Goal: Transaction & Acquisition: Purchase product/service

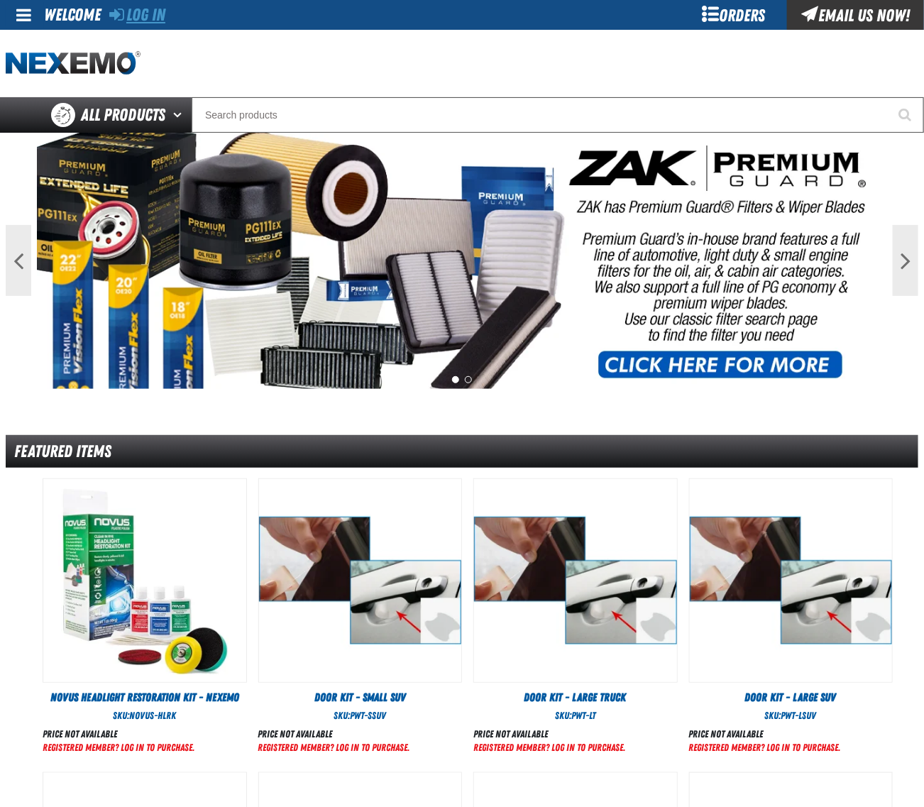
click at [122, 9] on icon at bounding box center [116, 14] width 15 height 17
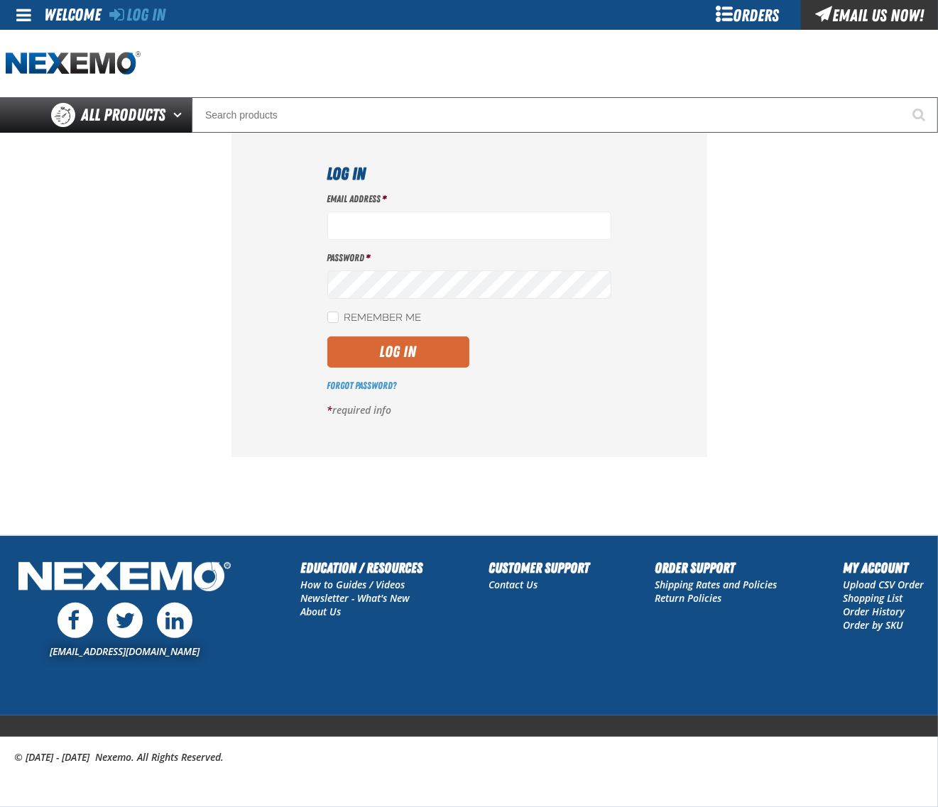
type input "dloerzel@vtaig.com"
click at [420, 352] on button "Log In" at bounding box center [398, 352] width 142 height 31
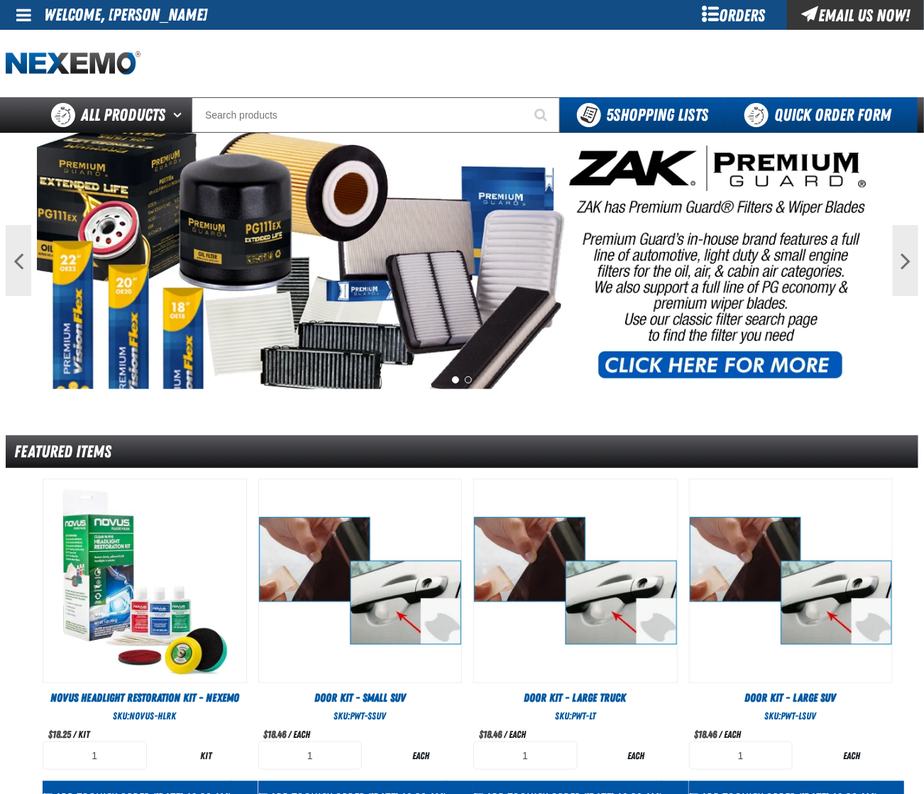
click at [852, 114] on link "Quick Order Form" at bounding box center [822, 114] width 192 height 35
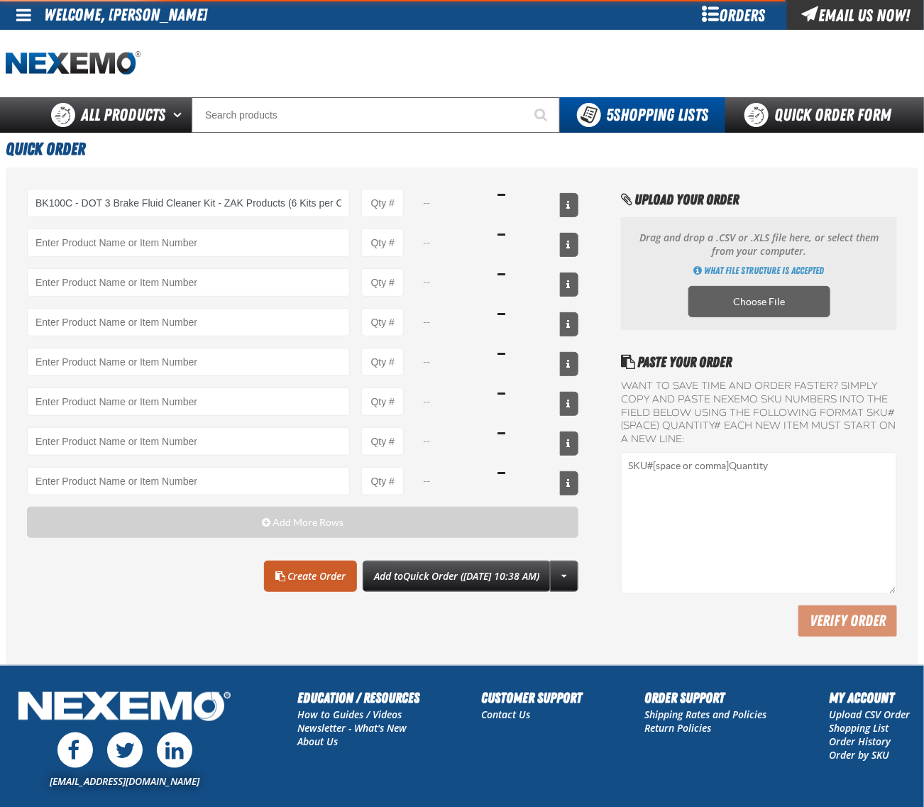
type input "BK100C - DOT 3 Brake Fluid Cleaner Kit - ZAK Products (6 Kits per Case)"
type input "1"
select select "kit"
type input "BK100C - DOT 3 Brake Fluid Cleaner Kit - ZAK Products (6 Kits per Case)"
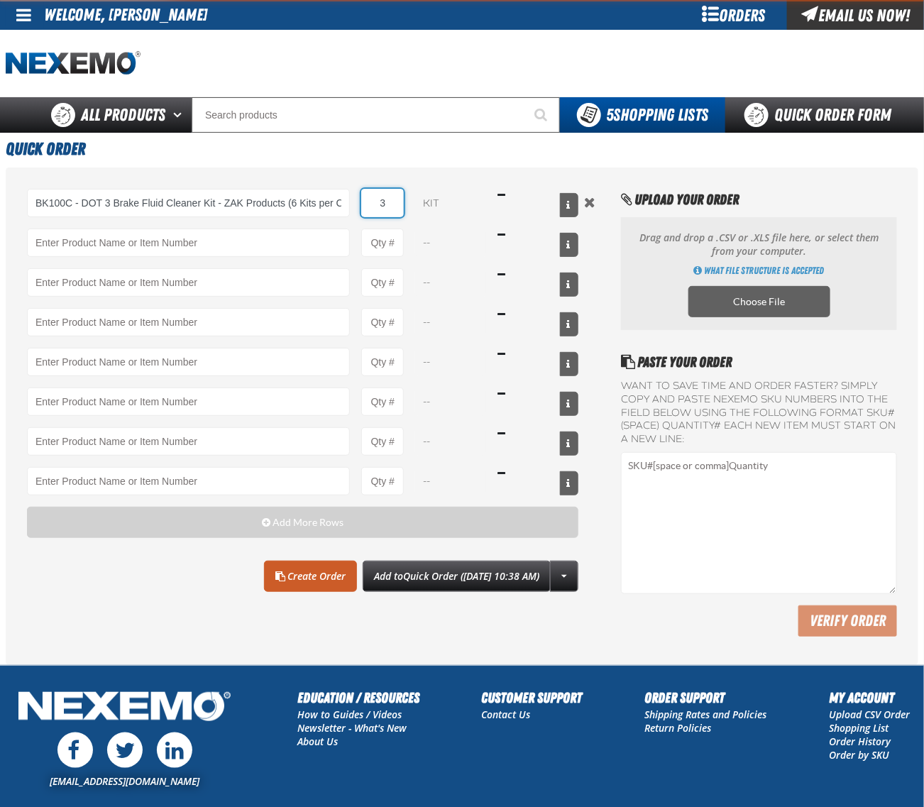
type input "30"
type input "BK100C - DOT 3 Brake Fluid Cleaner Kit - ZAK Products (6 Kits per Case)"
type input "30"
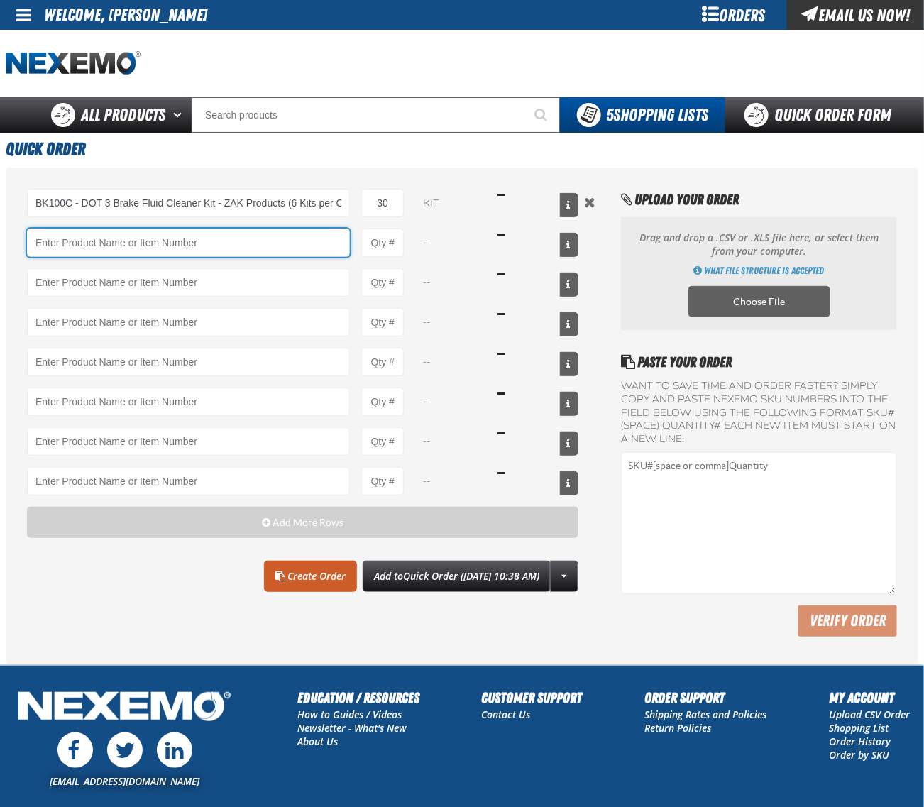
paste input "PS710"
type input "PS710 - Multi-Vehicle Red Power Steering Fluid with Conditioner - ZAK Products"
type input "1"
select select "bottle"
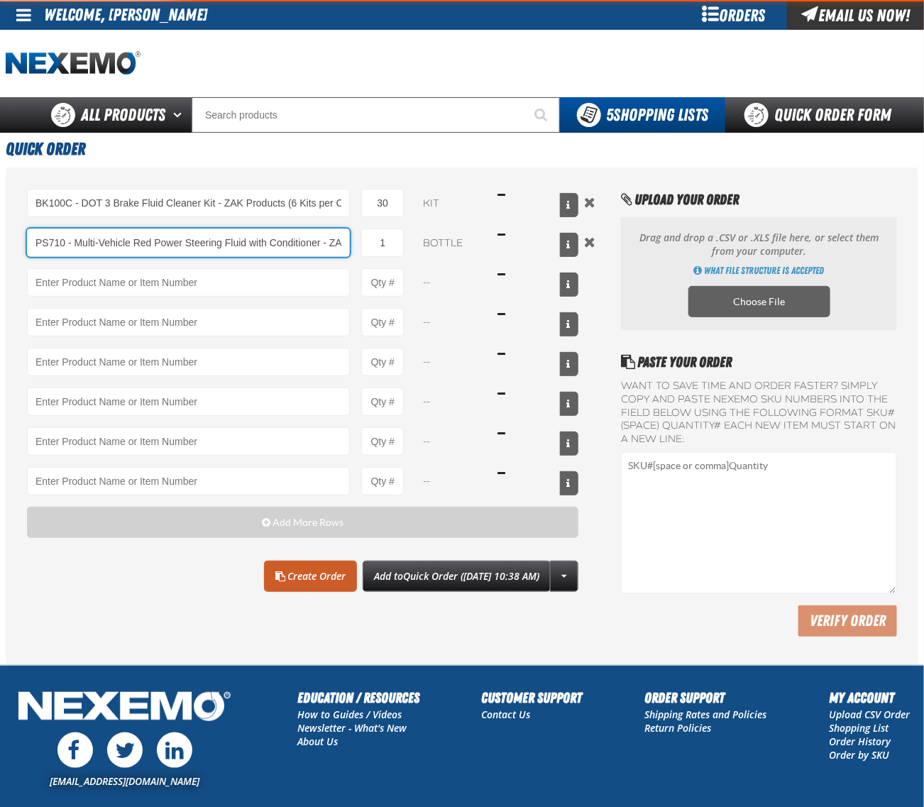
type input "PS710 - Multi-Vehicle Red Power Steering Fluid with Conditioner - ZAK Products"
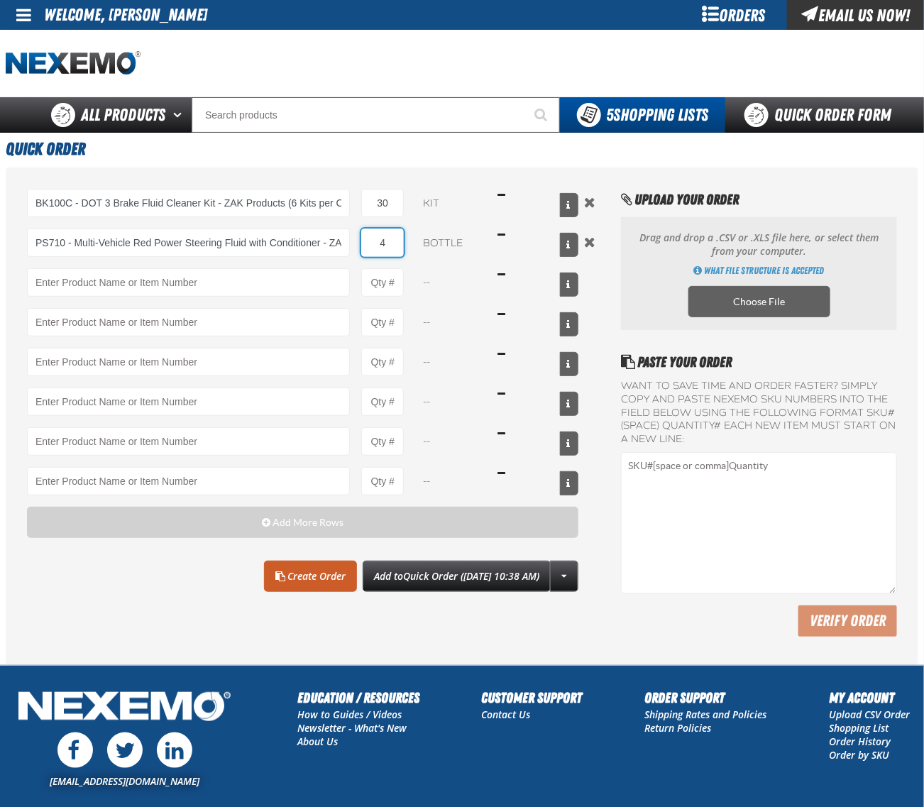
type input "4"
type input "PS710 - Multi-Vehicle Red Power Steering Fluid with Conditioner - ZAK Products"
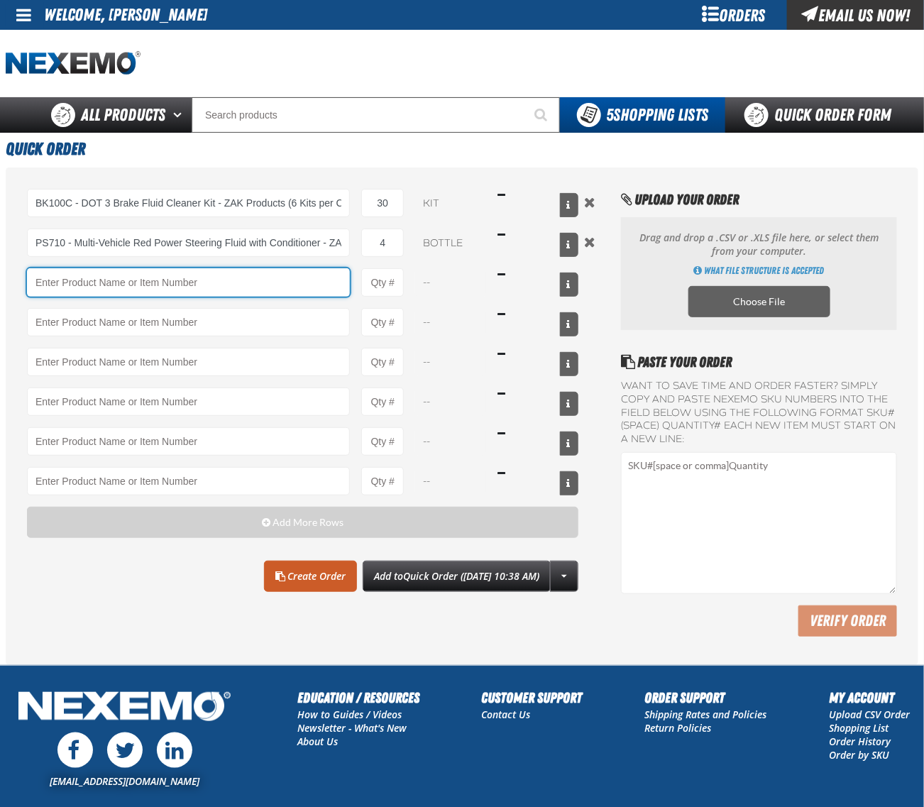
paste input "TSF200"
type input "TSF200"
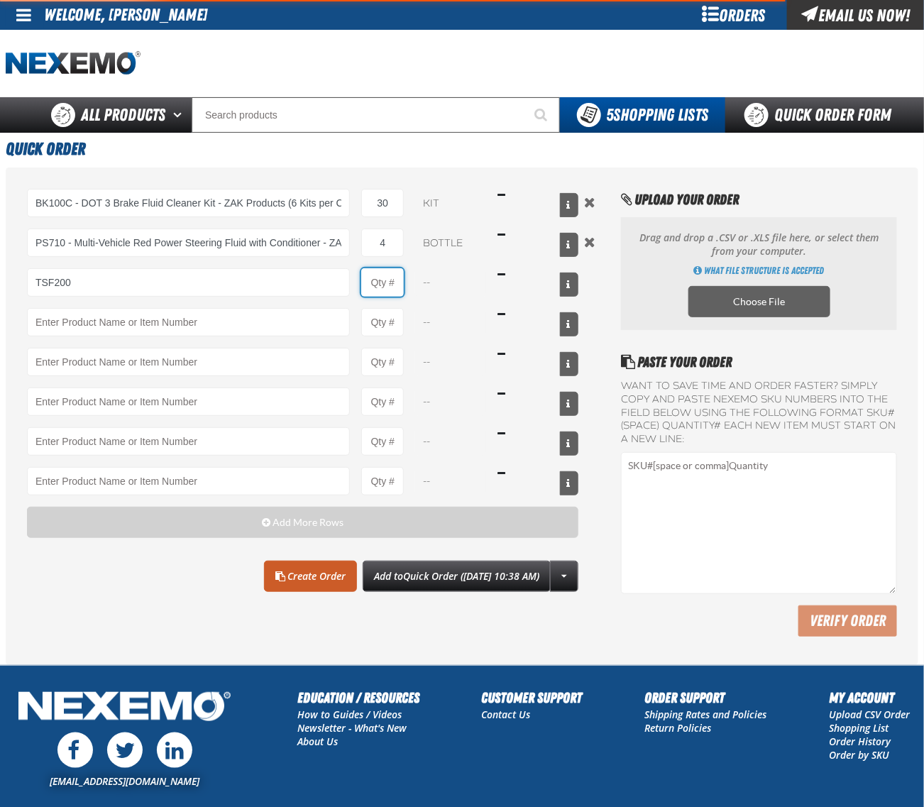
type input "1"
type input "TSF200 - 2-Step GDI Intake Cleaning Service"
select select "kit"
type input "2"
type input "12"
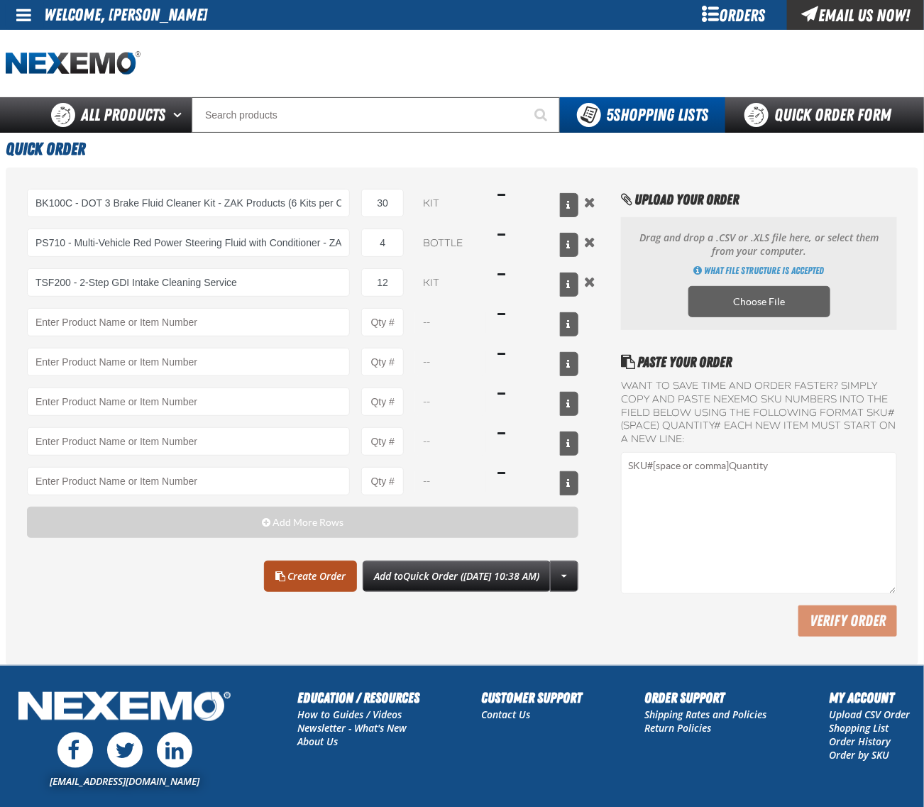
click at [289, 586] on link "Create Order" at bounding box center [310, 576] width 93 height 31
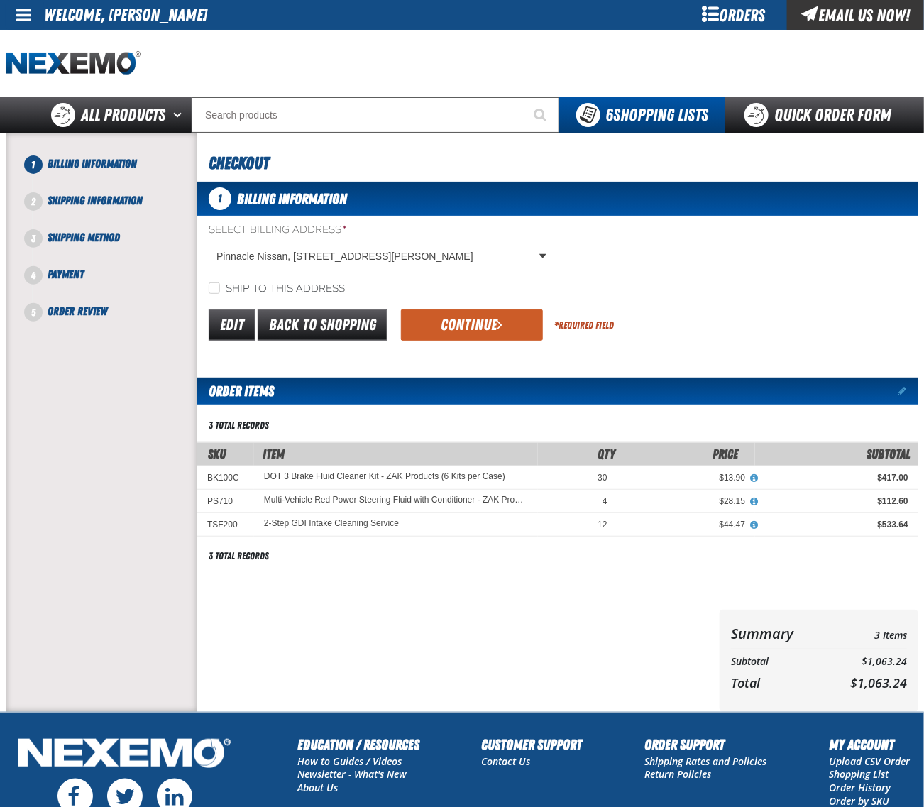
click at [254, 283] on label "Ship to this address" at bounding box center [277, 289] width 136 height 13
click at [220, 283] on input "Ship to this address" at bounding box center [214, 288] width 11 height 11
checkbox input "true"
click at [463, 323] on button "Continue" at bounding box center [472, 325] width 142 height 31
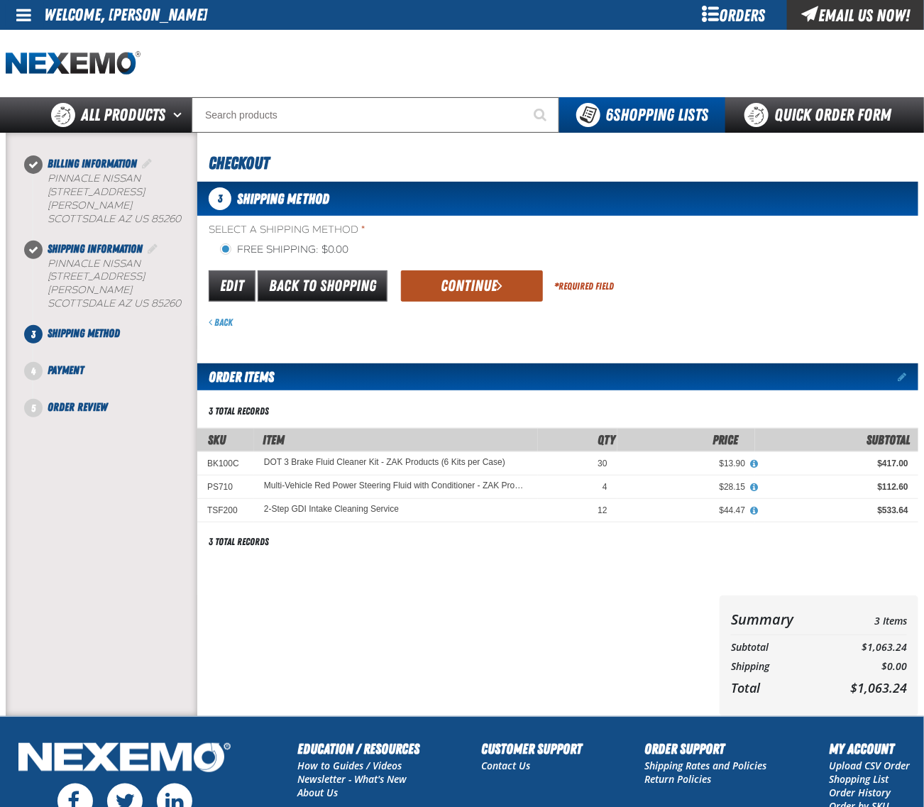
click at [474, 283] on button "Continue" at bounding box center [472, 285] width 142 height 31
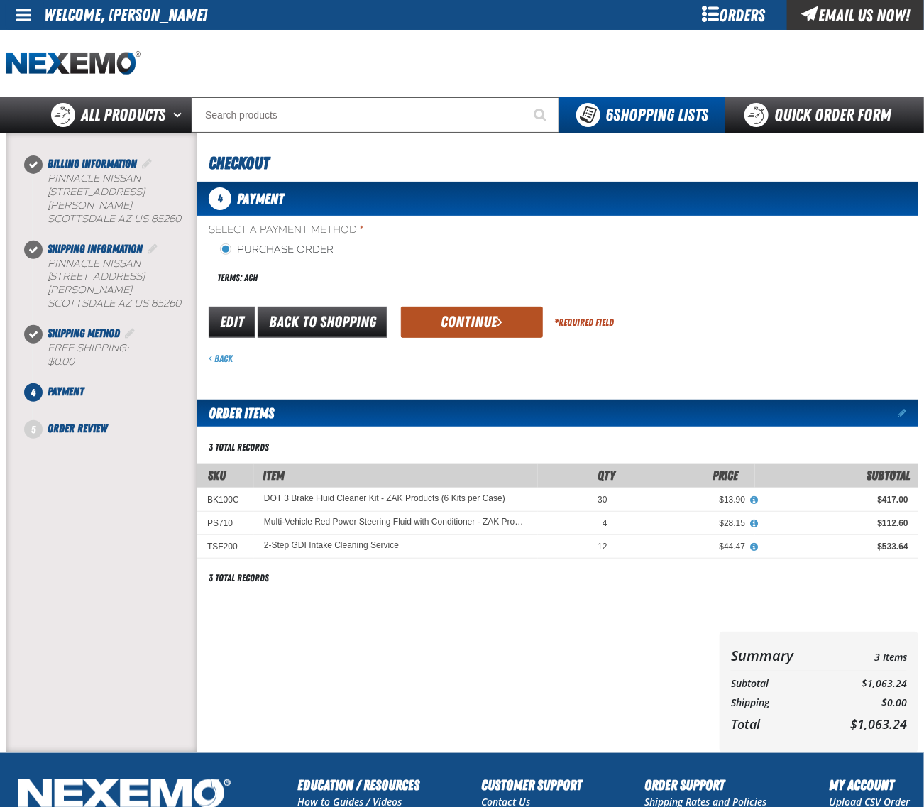
click at [470, 324] on button "Continue" at bounding box center [472, 322] width 142 height 31
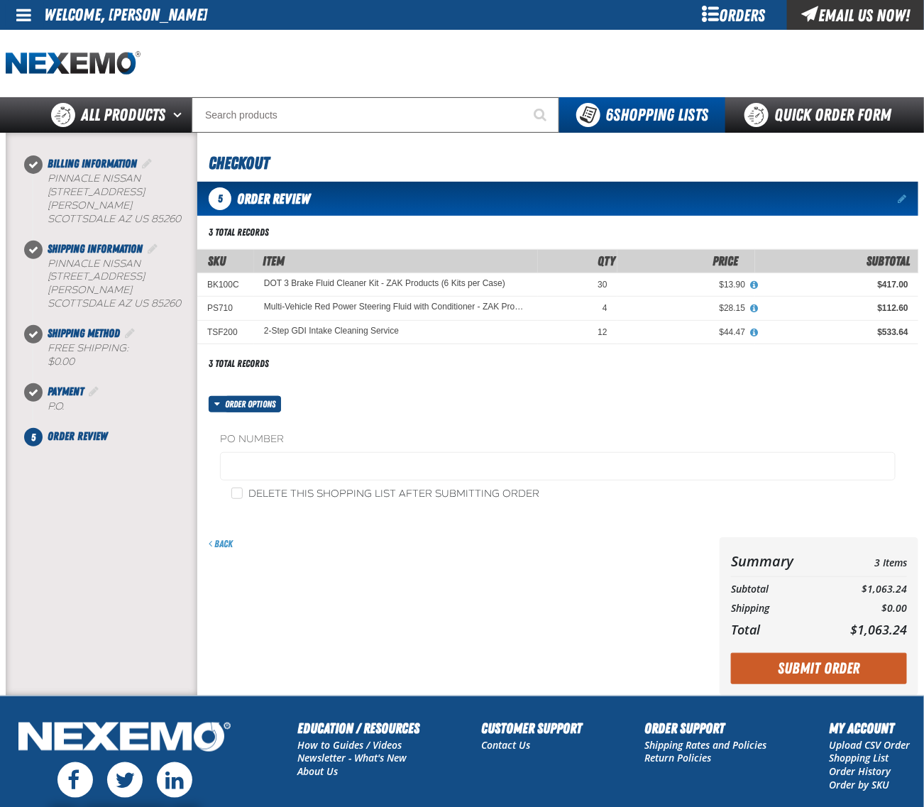
click at [388, 483] on fieldset "PO Number" at bounding box center [558, 459] width 676 height 54
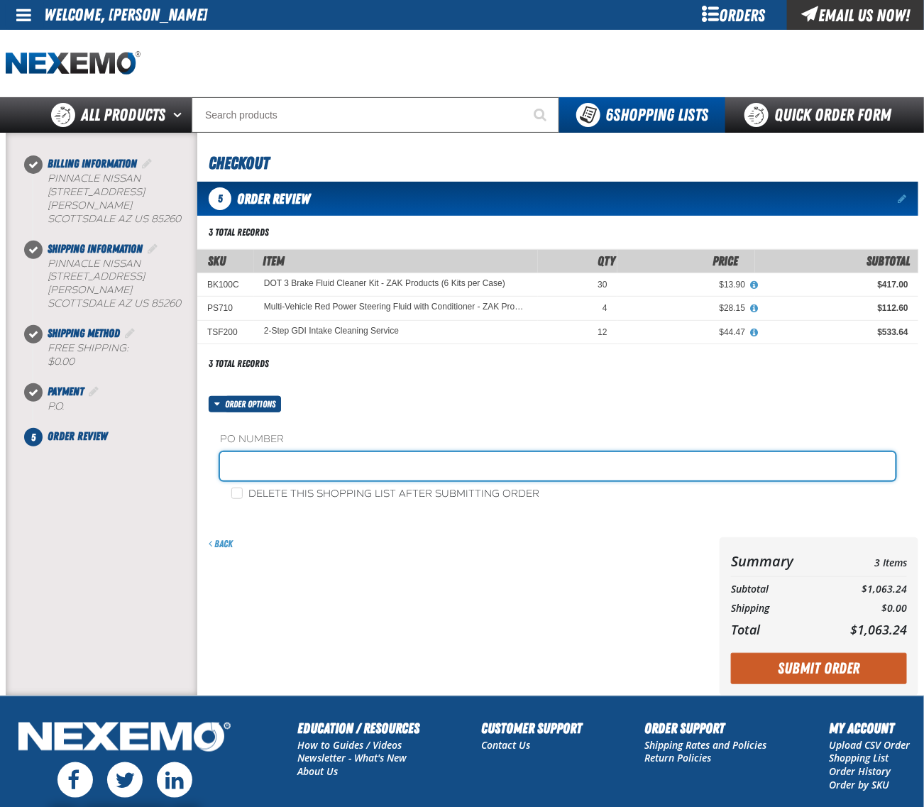
click at [392, 476] on input "text" at bounding box center [558, 466] width 676 height 28
type input "09018CHEM"
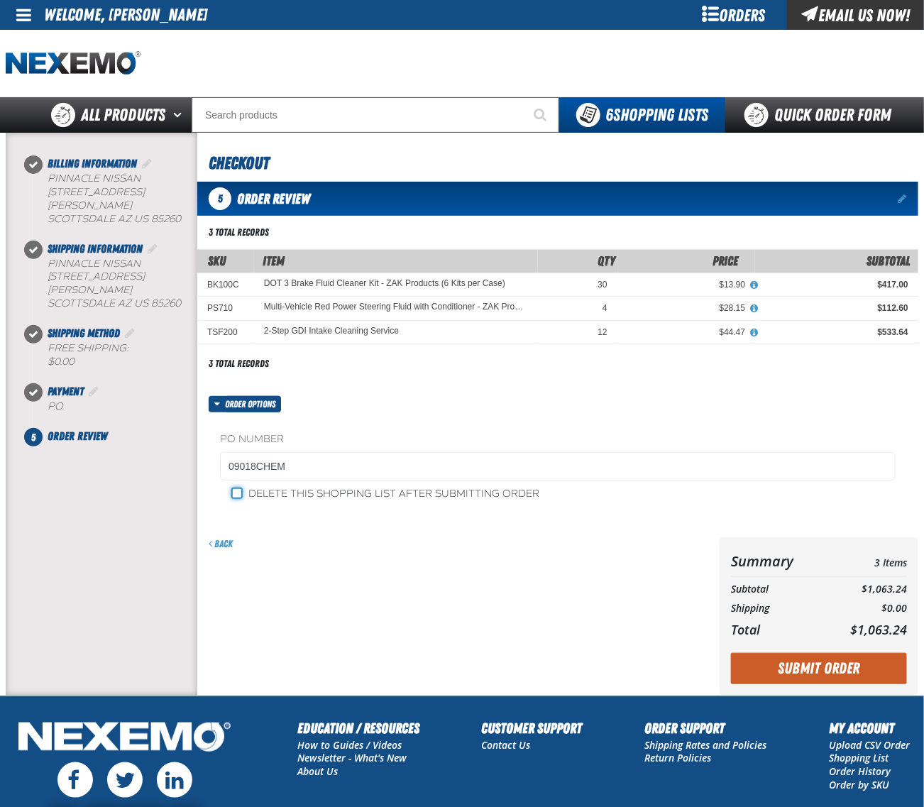
click at [235, 494] on input "Delete this shopping list after submitting order" at bounding box center [236, 493] width 11 height 11
checkbox input "true"
click at [817, 666] on button "Submit Order" at bounding box center [819, 668] width 176 height 31
